Goal: Consume media (video, audio): Consume media (video, audio)

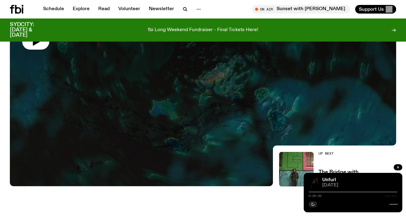
scroll to position [50, 0]
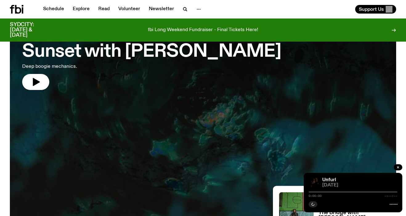
click at [195, 54] on h3 "Sunset with [PERSON_NAME]" at bounding box center [151, 51] width 259 height 17
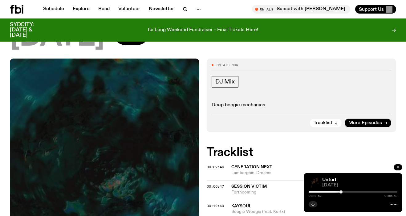
scroll to position [97, 0]
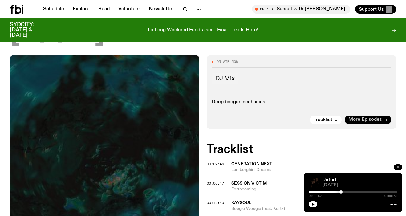
click at [384, 118] on icon at bounding box center [386, 120] width 4 height 4
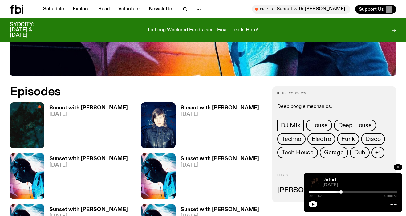
scroll to position [279, 0]
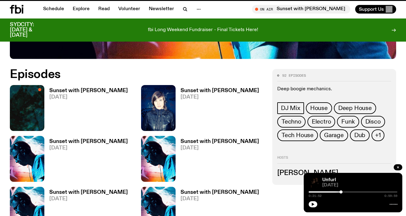
scroll to position [97, 0]
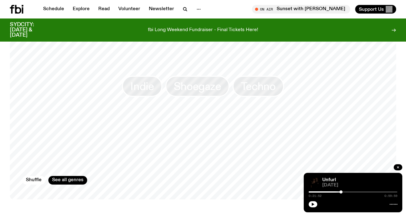
scroll to position [514, 0]
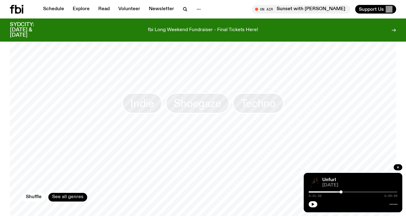
click at [69, 193] on link "See all genres" at bounding box center [67, 197] width 39 height 9
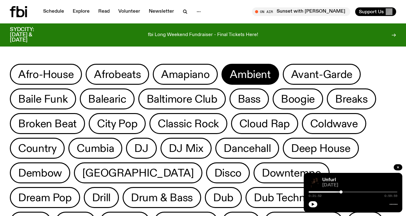
click at [255, 75] on span "Ambient" at bounding box center [250, 74] width 41 height 12
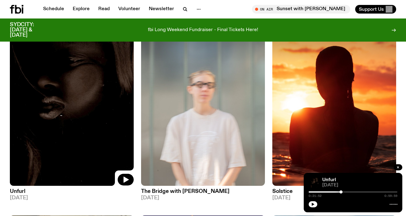
scroll to position [68, 0]
